Goal: Go to known website: Access a specific website the user already knows

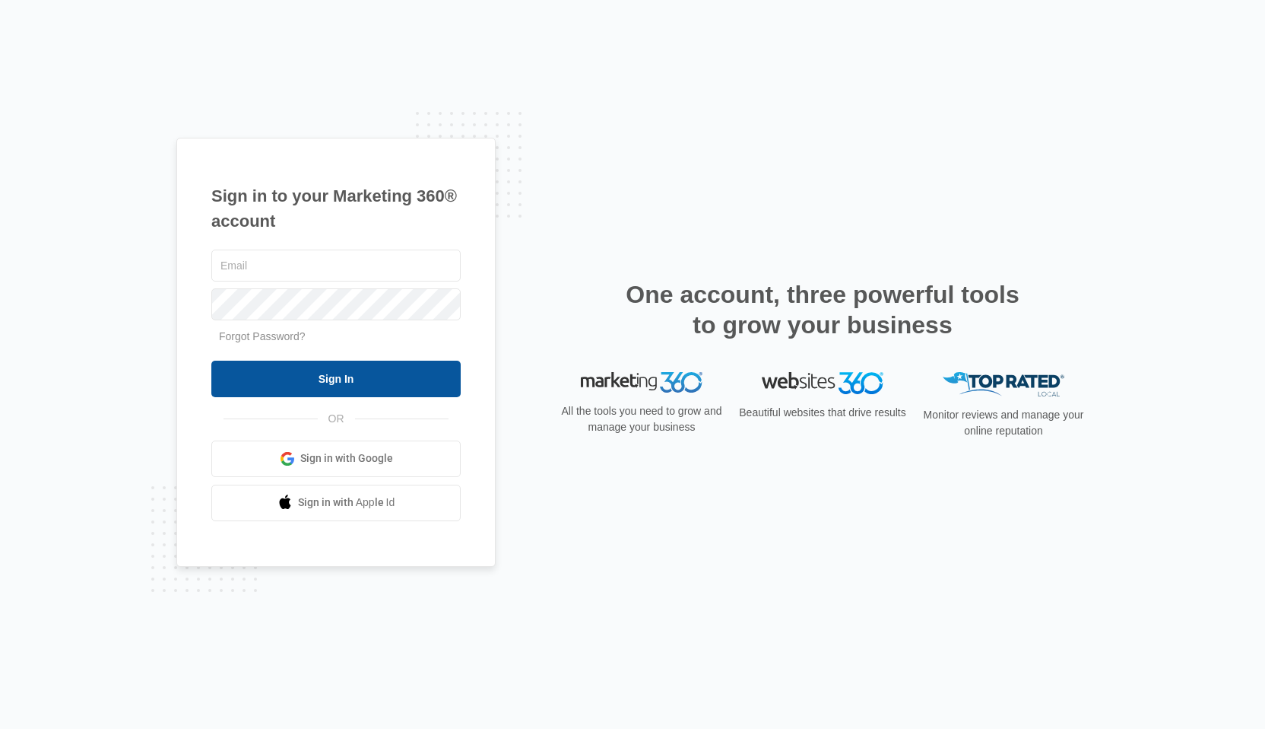
type input "[EMAIL_ADDRESS][DOMAIN_NAME]"
click at [332, 379] on input "Sign In" at bounding box center [335, 378] width 249 height 37
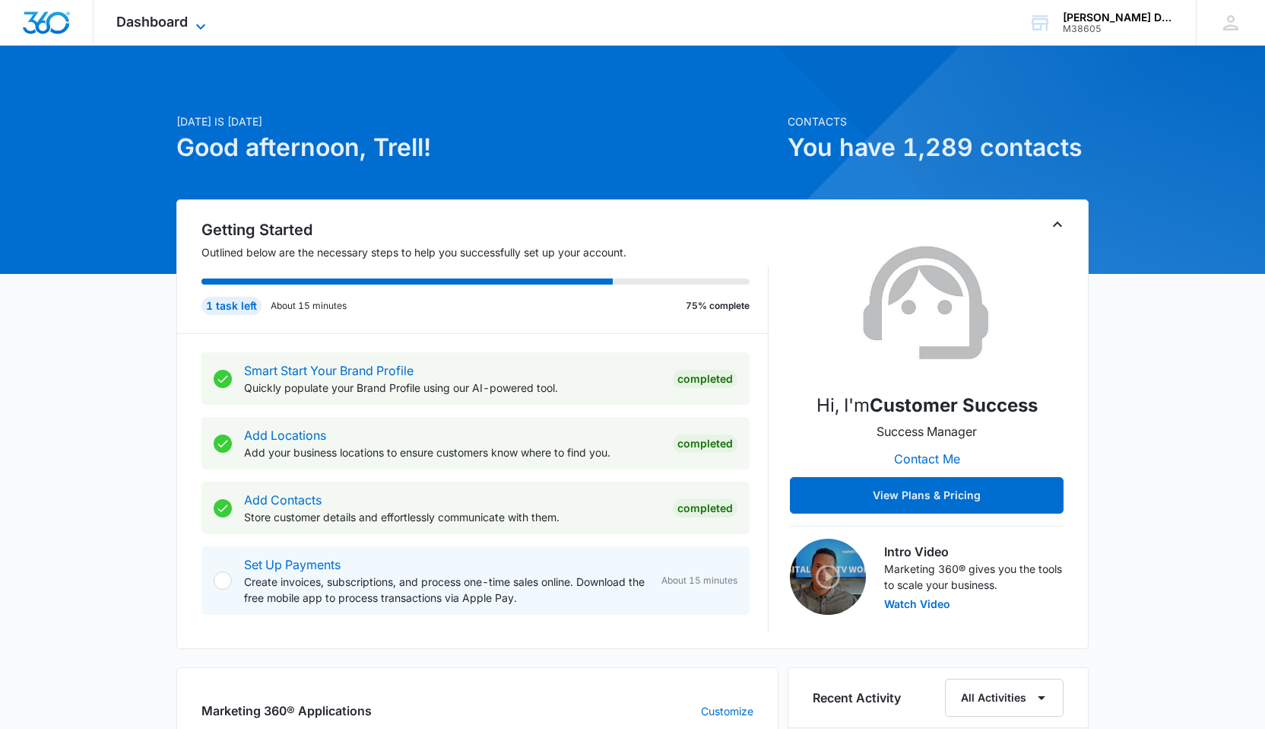
click at [199, 24] on icon at bounding box center [201, 26] width 18 height 18
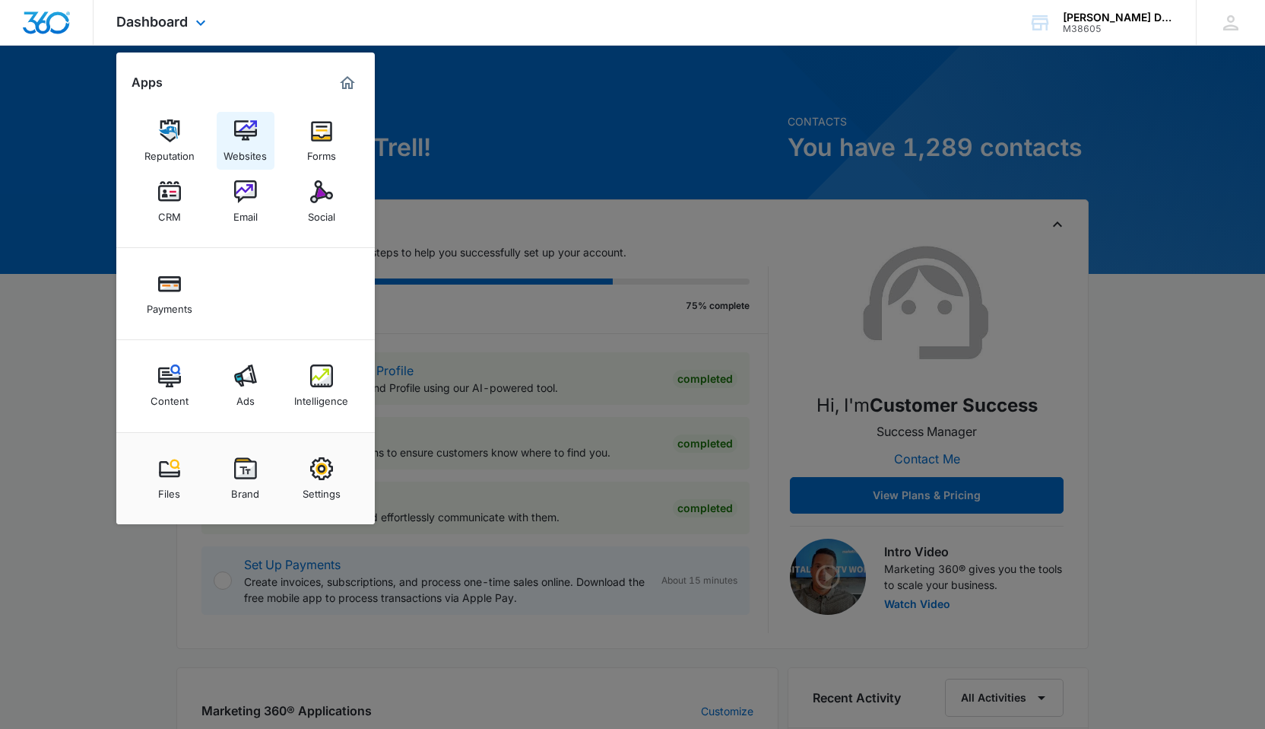
click at [243, 141] on img at bounding box center [245, 130] width 23 height 23
